Goal: Task Accomplishment & Management: Complete application form

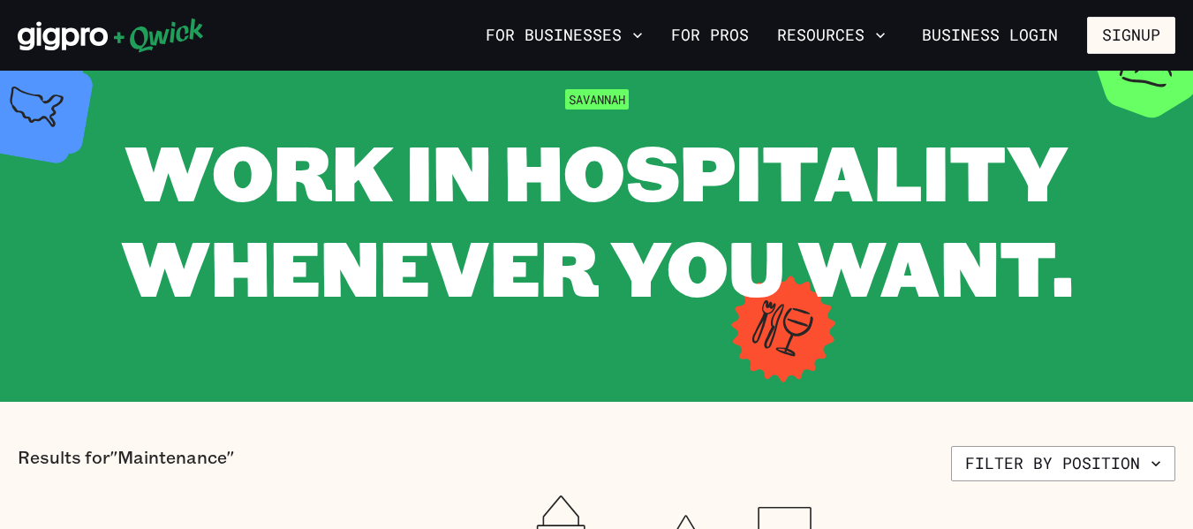
scroll to position [71, 0]
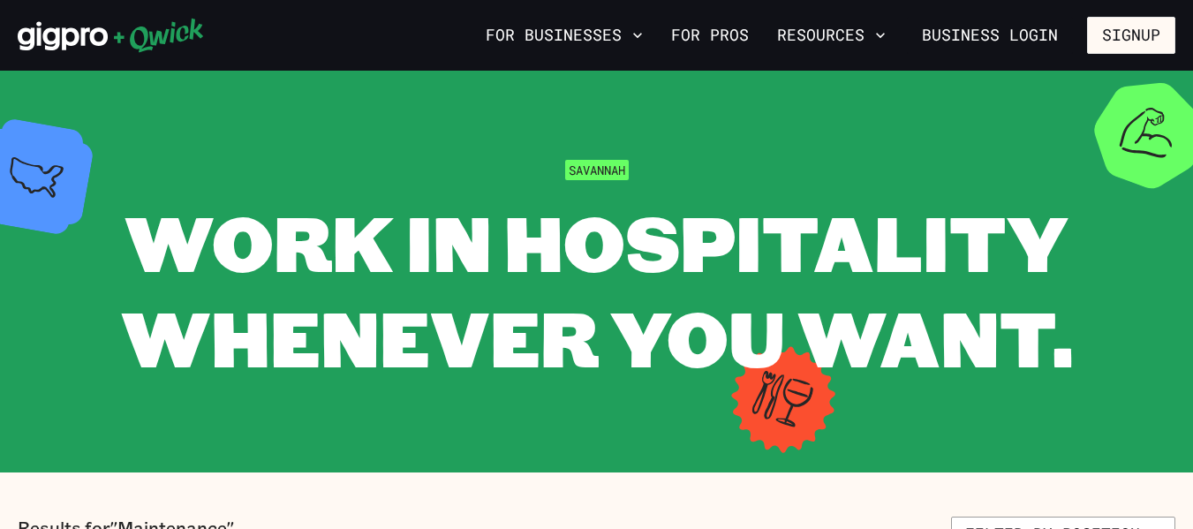
scroll to position [71, 0]
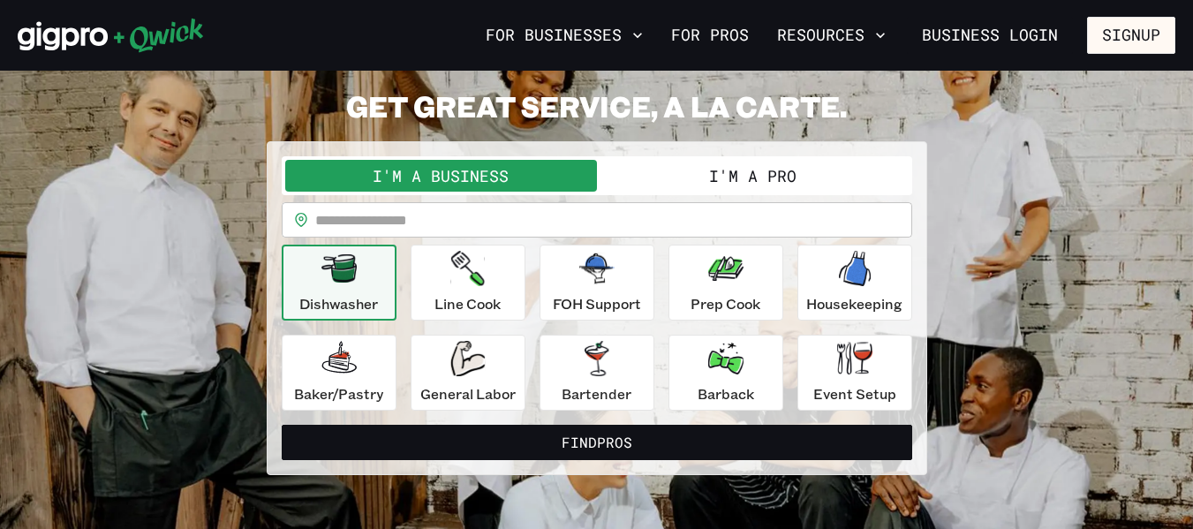
click at [333, 262] on icon "button" at bounding box center [338, 268] width 35 height 28
click at [825, 160] on button "I'm a Pro" at bounding box center [753, 176] width 312 height 32
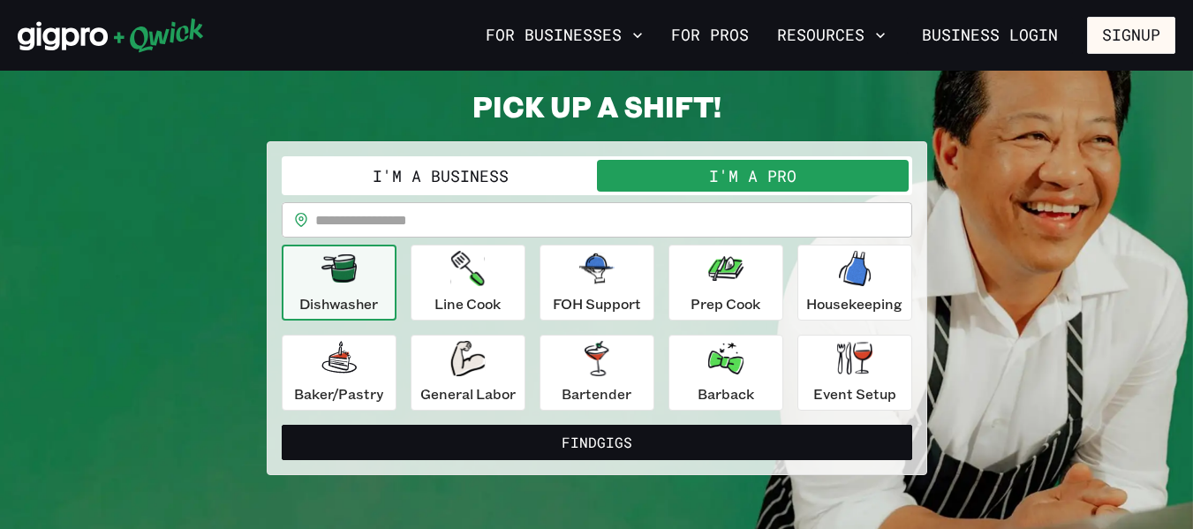
click at [327, 271] on icon "button" at bounding box center [338, 268] width 35 height 28
click at [343, 272] on icon "button" at bounding box center [338, 268] width 35 height 28
click at [584, 438] on button "Find Gigs" at bounding box center [597, 442] width 630 height 35
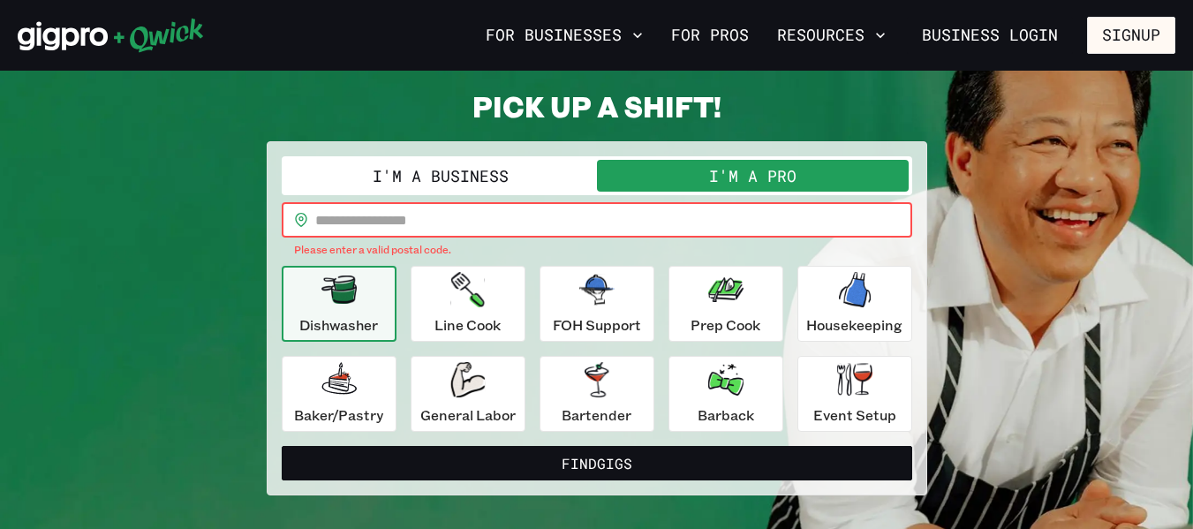
click at [490, 229] on input "text" at bounding box center [613, 219] width 597 height 35
type input "*****"
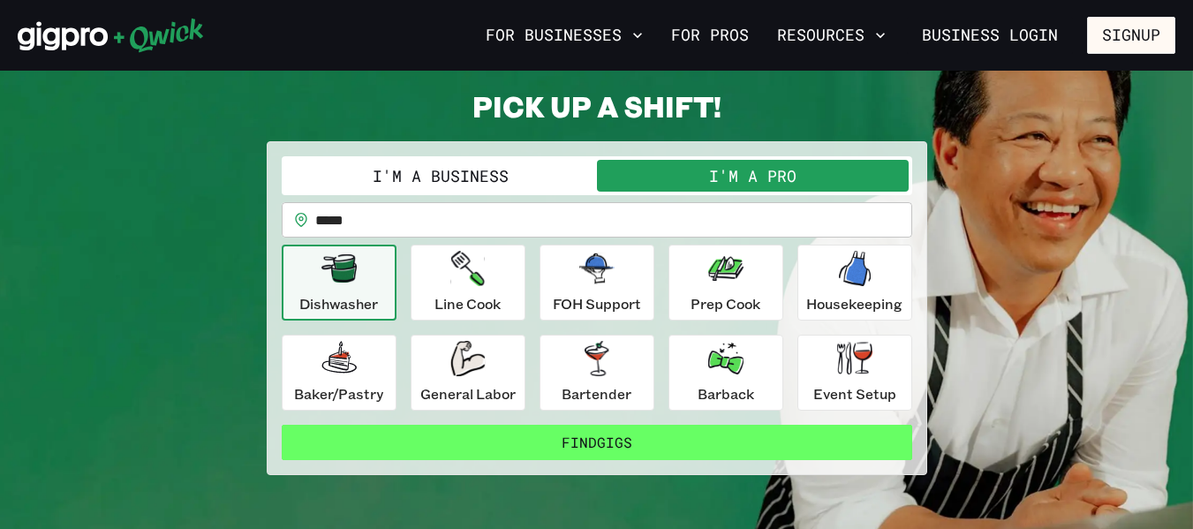
click at [666, 435] on button "Find Gigs" at bounding box center [597, 442] width 630 height 35
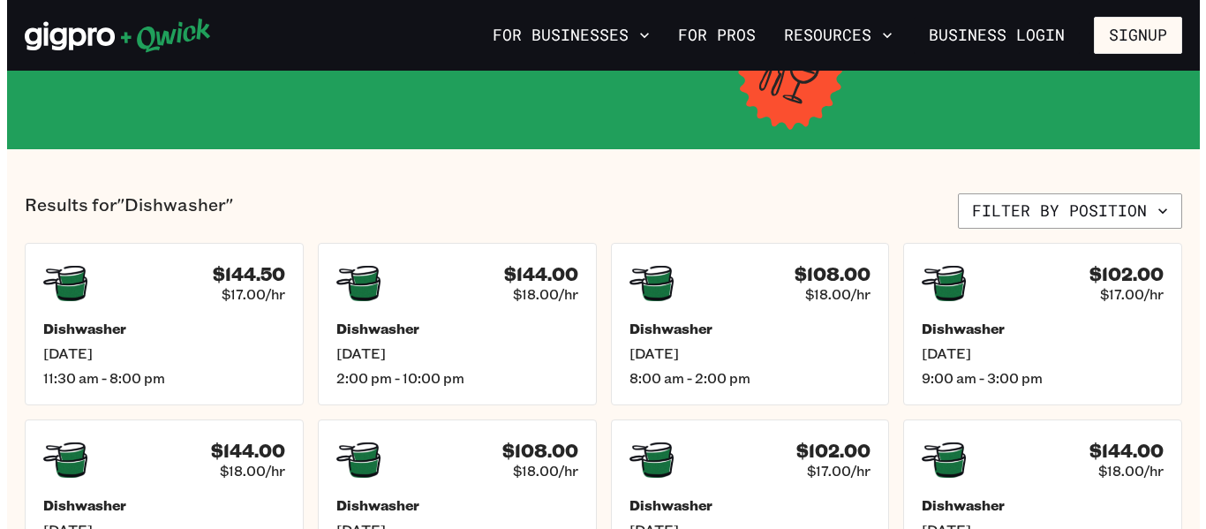
scroll to position [353, 0]
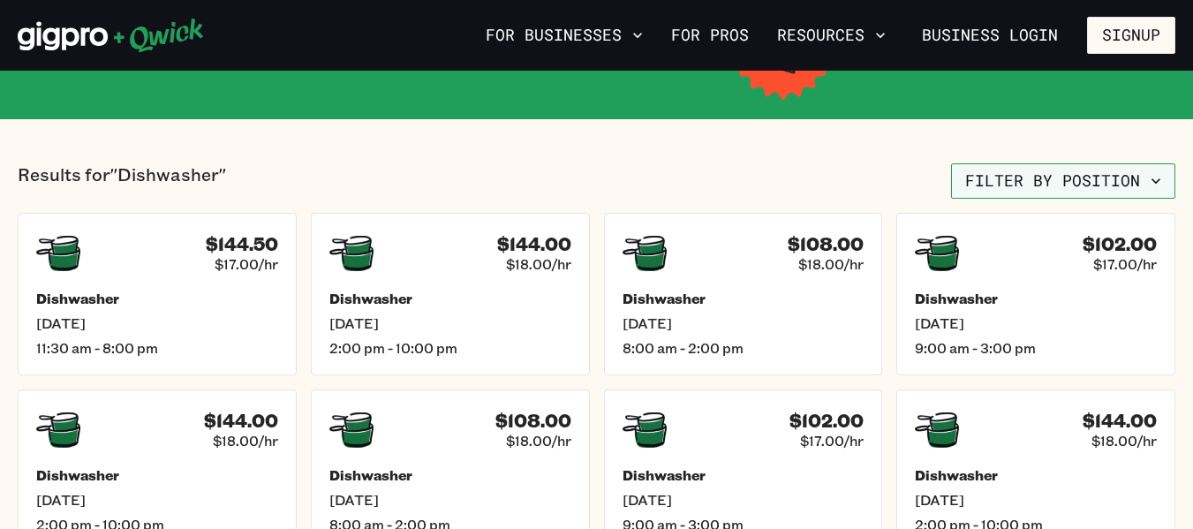
click at [1140, 181] on button "Filter by position" at bounding box center [1063, 180] width 224 height 35
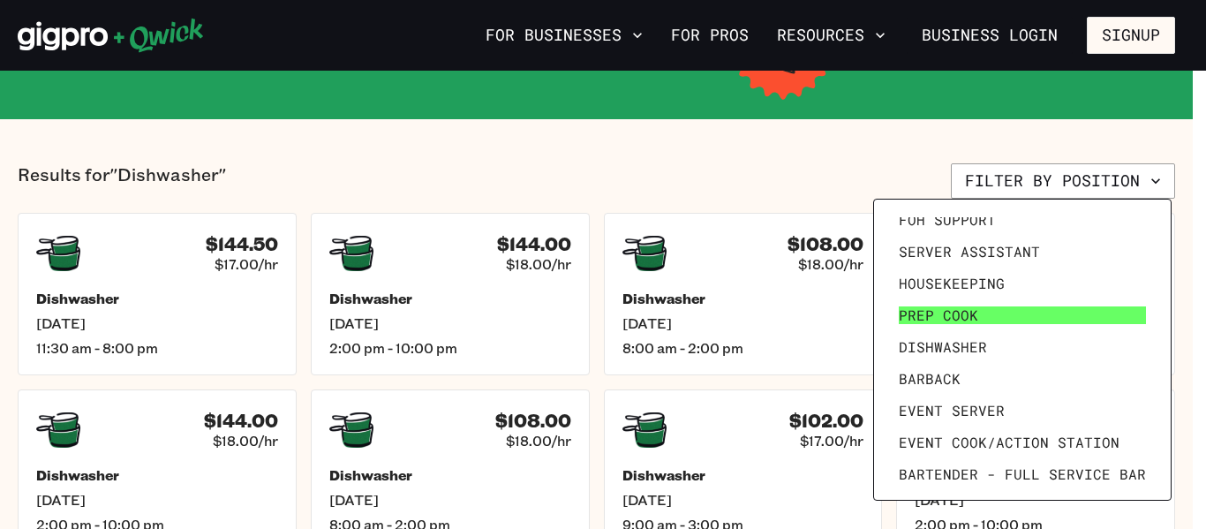
scroll to position [177, 0]
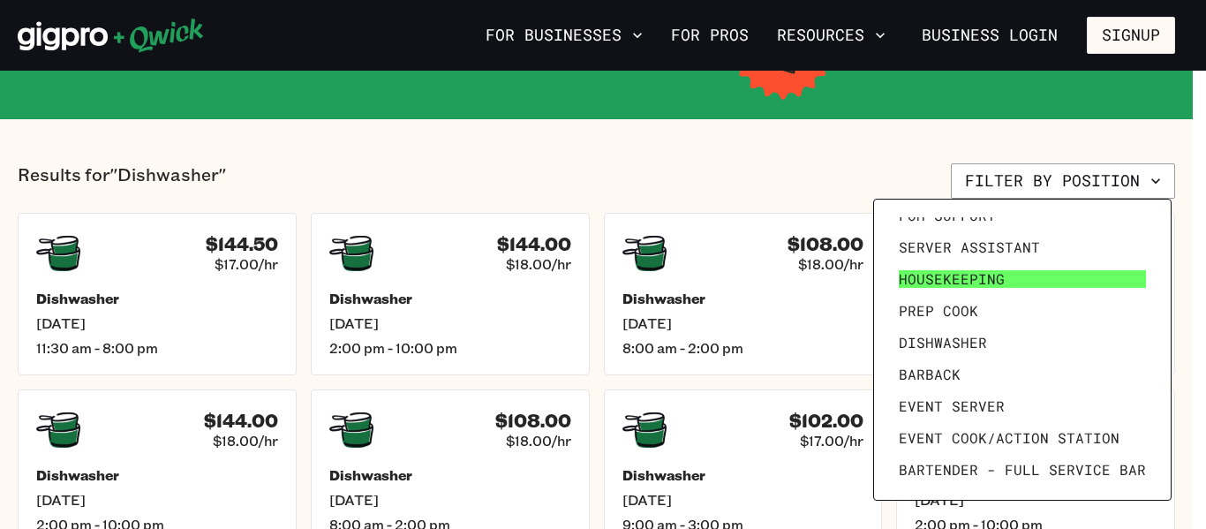
click at [1089, 274] on link "Housekeeping" at bounding box center [1022, 279] width 261 height 32
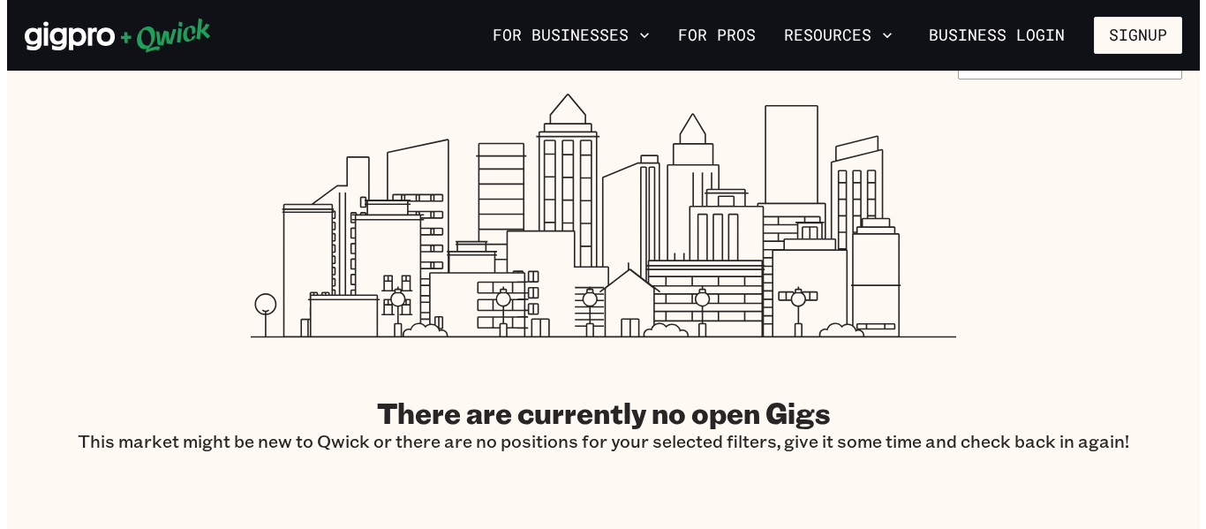
scroll to position [441, 0]
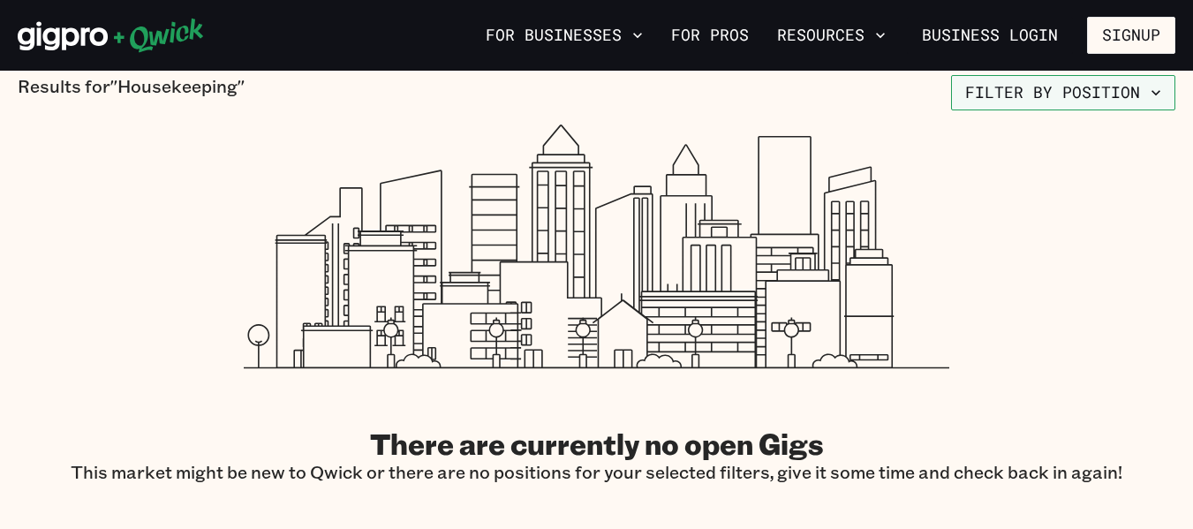
click at [1155, 96] on icon "button" at bounding box center [1156, 93] width 18 height 18
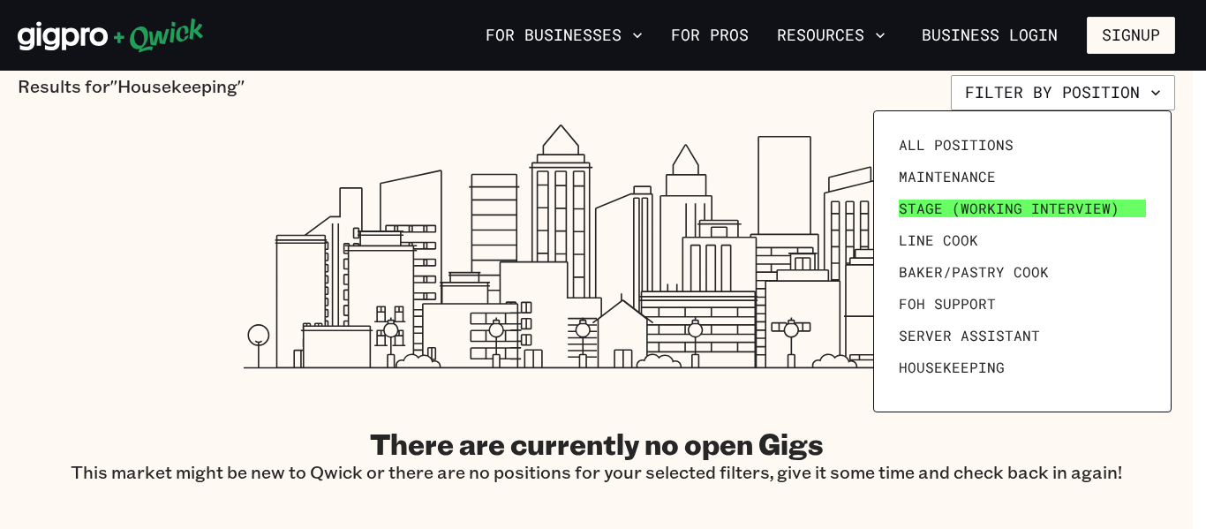
click at [1056, 197] on link "Stage (working interview)" at bounding box center [1022, 208] width 261 height 32
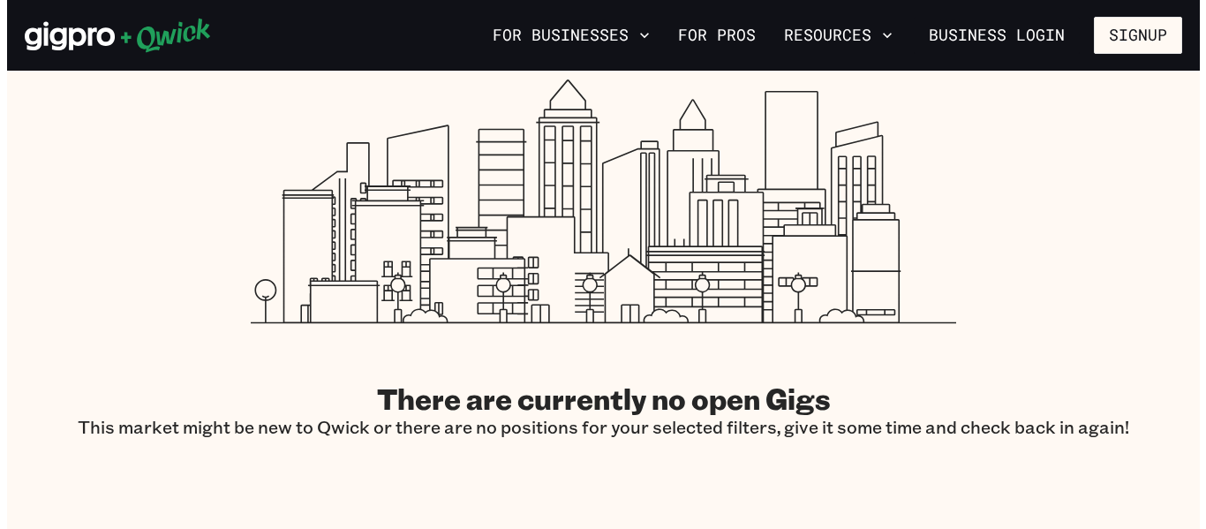
scroll to position [353, 0]
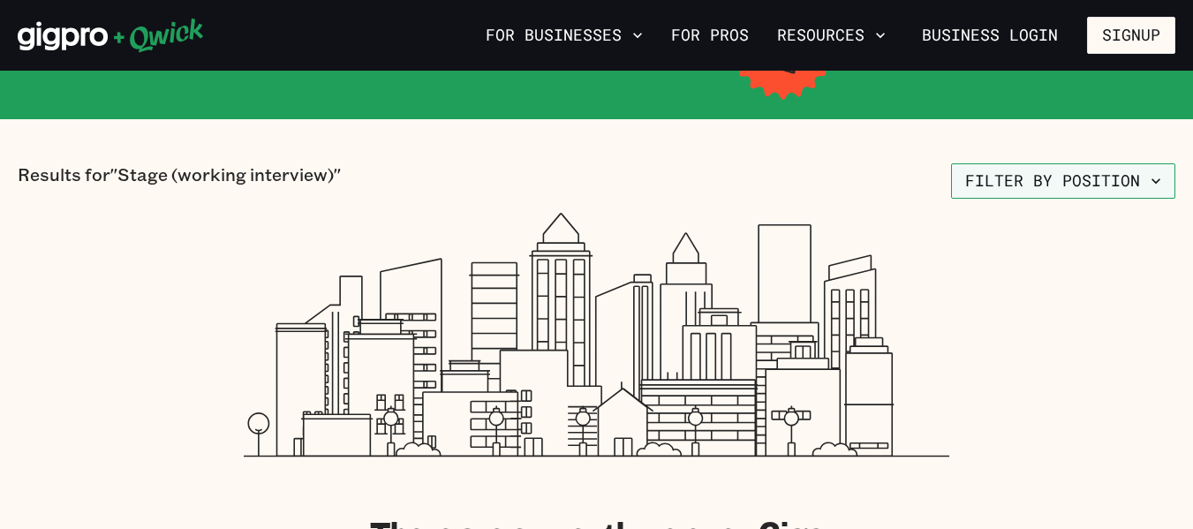
click at [1144, 181] on button "Filter by position" at bounding box center [1063, 180] width 224 height 35
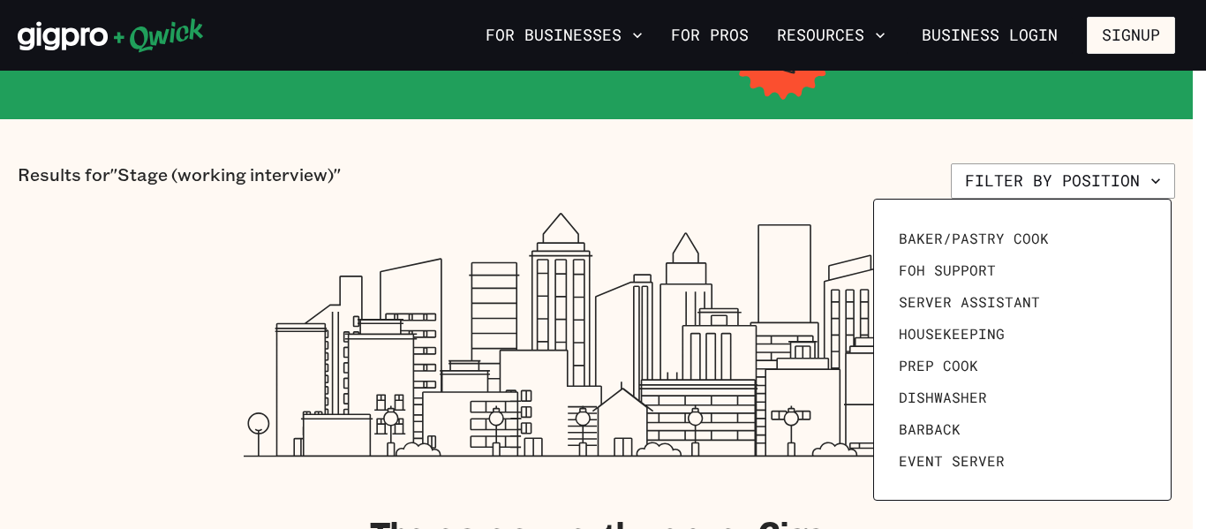
scroll to position [177, 0]
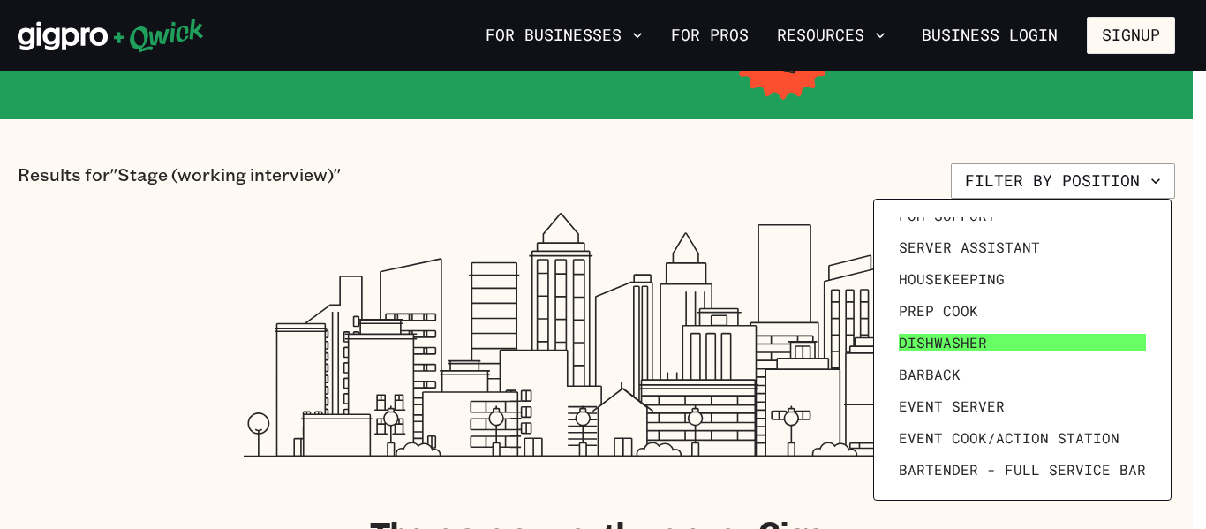
click at [1035, 349] on link "Dishwasher" at bounding box center [1022, 343] width 261 height 32
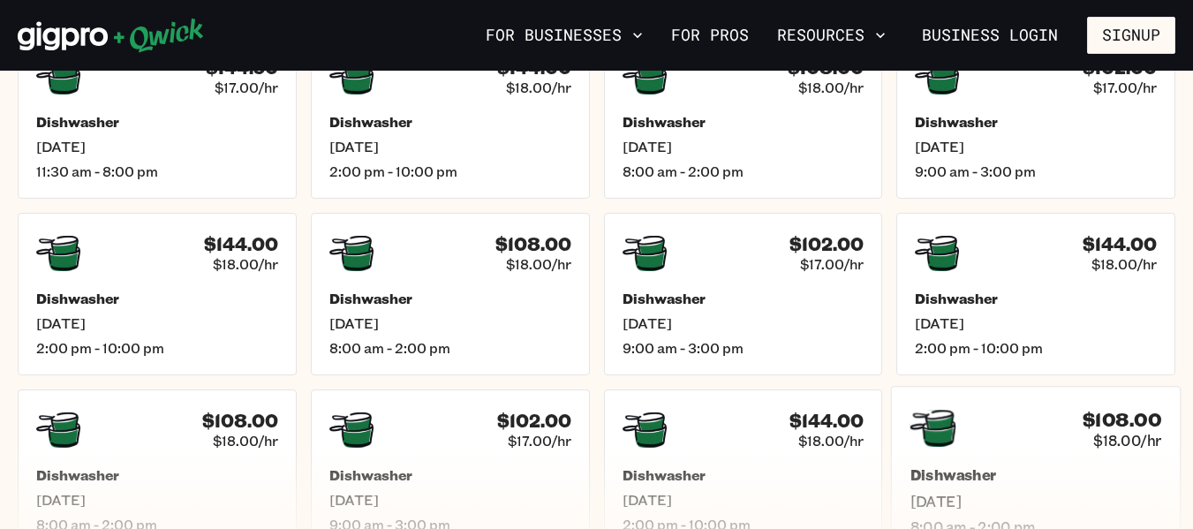
scroll to position [618, 0]
